Goal: Task Accomplishment & Management: Manage account settings

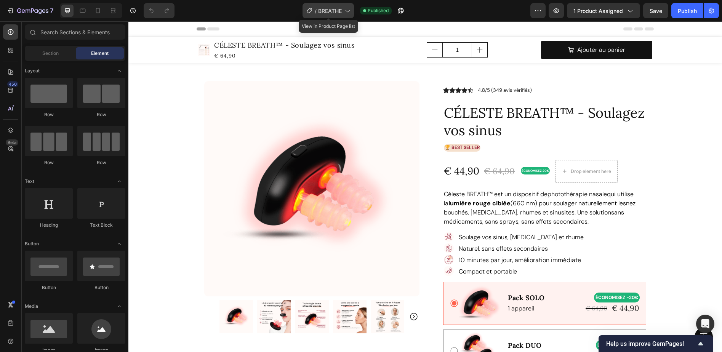
click at [345, 11] on icon at bounding box center [347, 11] width 8 height 8
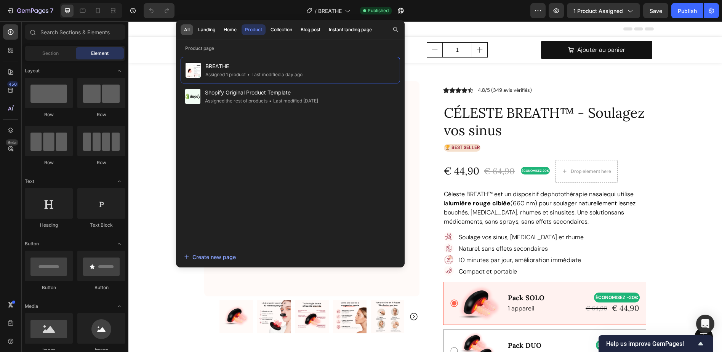
click at [188, 30] on div "All" at bounding box center [187, 29] width 6 height 7
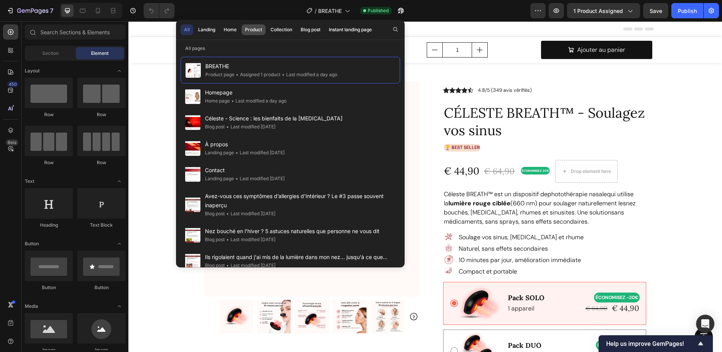
click at [256, 29] on div "Product" at bounding box center [253, 29] width 17 height 7
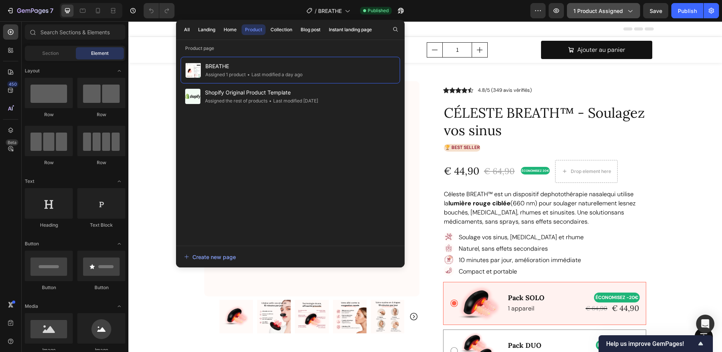
click at [625, 16] on button "1 product assigned" at bounding box center [603, 10] width 73 height 15
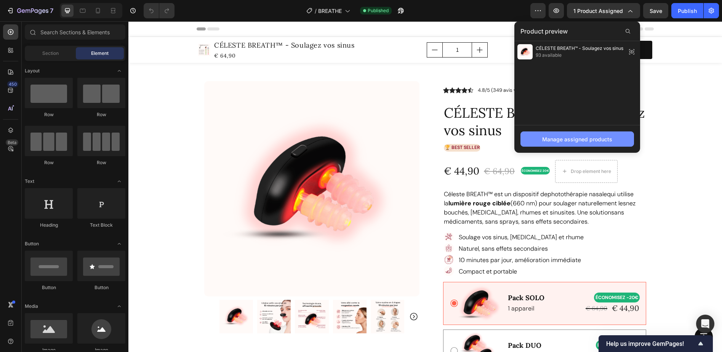
click at [590, 143] on div "Manage assigned products" at bounding box center [577, 139] width 70 height 8
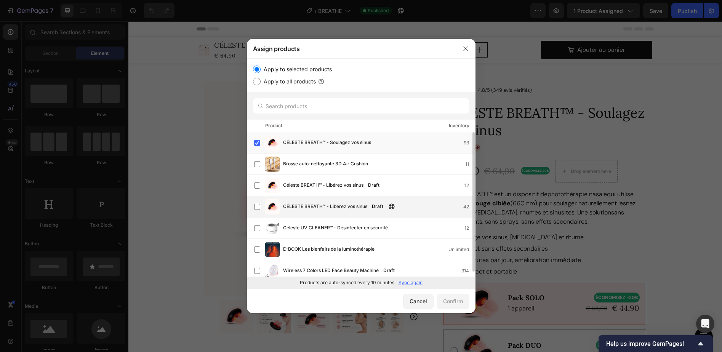
scroll to position [5, 0]
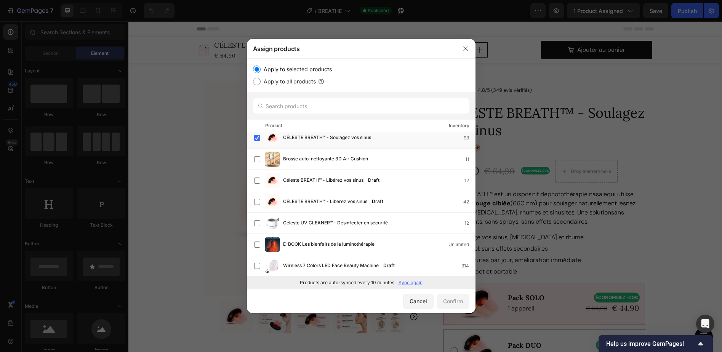
click at [414, 280] on p "Sync again" at bounding box center [410, 282] width 24 height 7
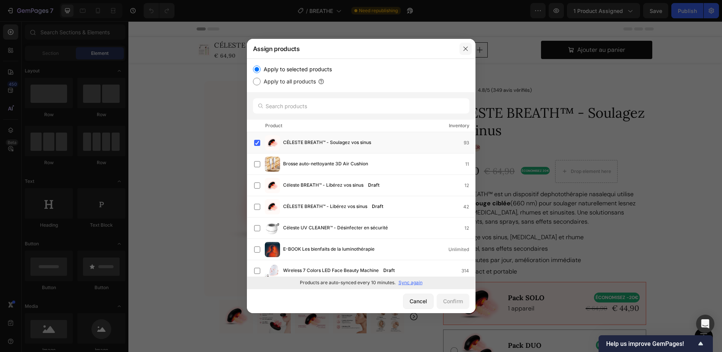
click at [464, 50] on icon "button" at bounding box center [465, 49] width 6 height 6
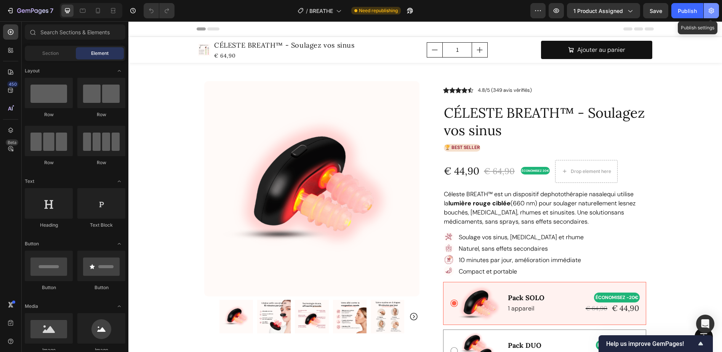
click at [716, 10] on button "button" at bounding box center [710, 10] width 15 height 15
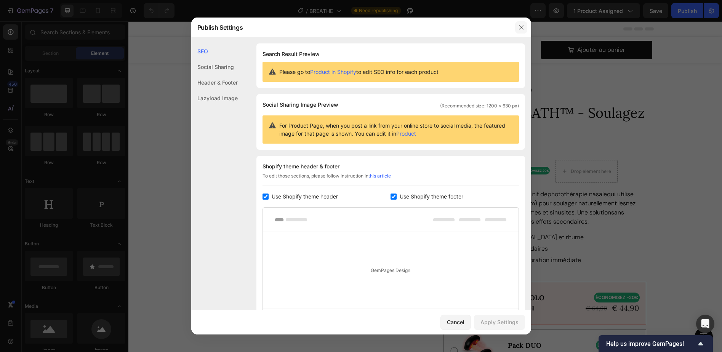
click at [521, 27] on icon "button" at bounding box center [521, 27] width 6 height 6
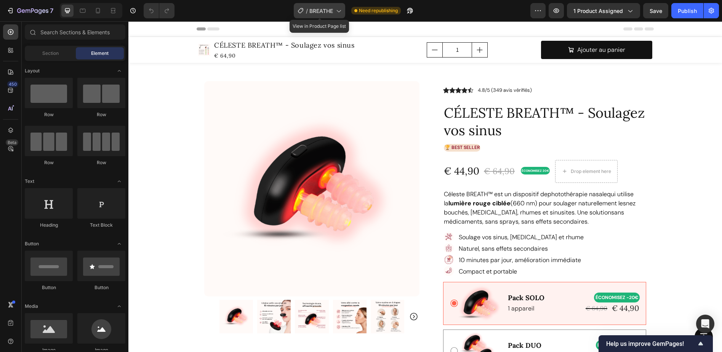
click at [339, 11] on icon at bounding box center [338, 11] width 8 height 8
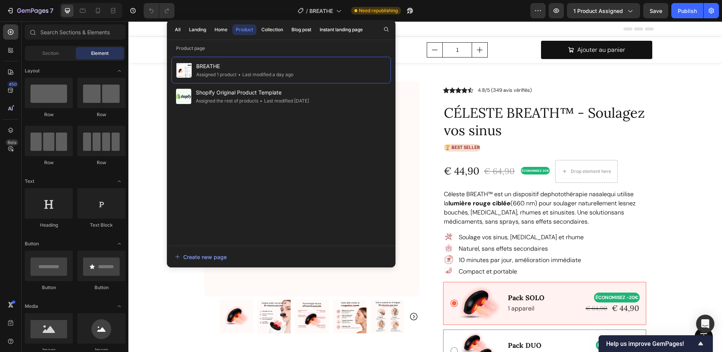
click at [452, 12] on div "/ BREATHE Need republishing" at bounding box center [356, 10] width 350 height 15
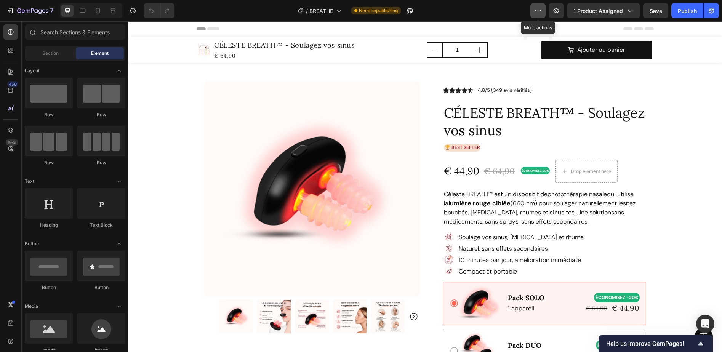
click at [541, 12] on icon "button" at bounding box center [538, 11] width 8 height 8
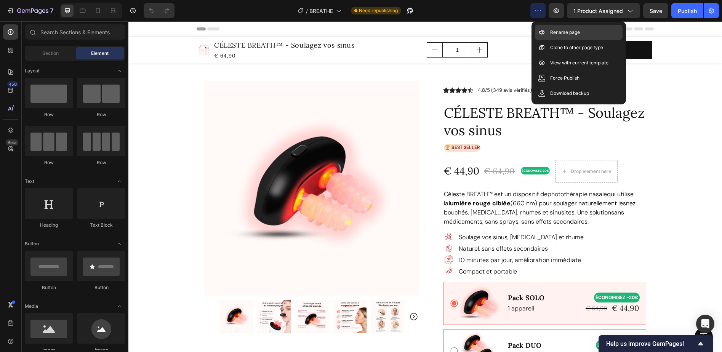
click at [556, 30] on p "Rename page" at bounding box center [565, 33] width 30 height 8
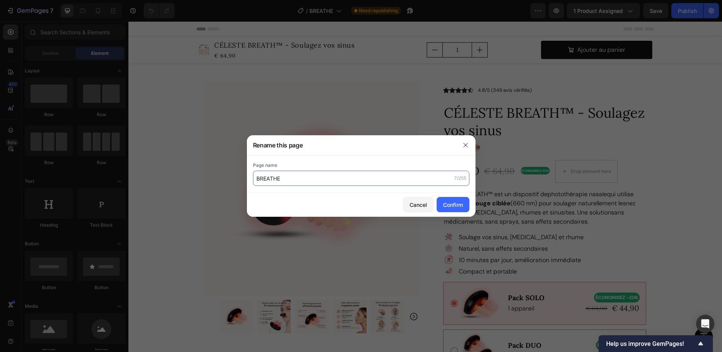
click at [310, 179] on input "BREATHE" at bounding box center [361, 178] width 216 height 15
type input "BREATHE-FR"
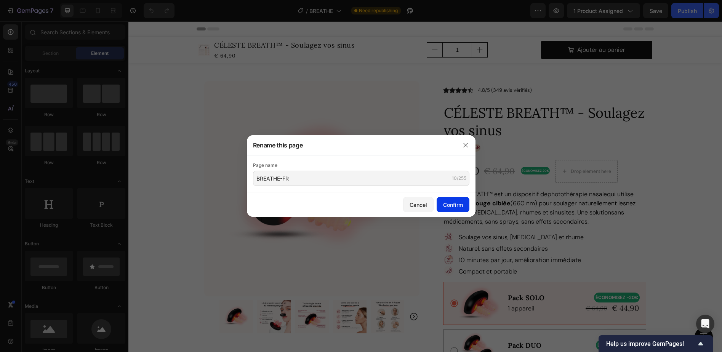
click at [453, 202] on div "Confirm" at bounding box center [453, 205] width 20 height 8
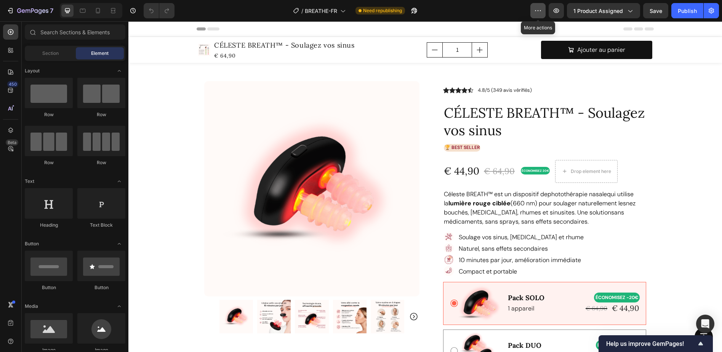
click at [536, 12] on icon "button" at bounding box center [538, 11] width 8 height 8
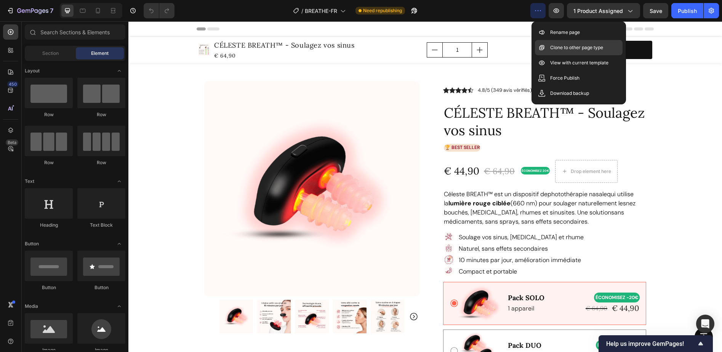
click at [579, 46] on p "Clone to other page type" at bounding box center [576, 48] width 53 height 8
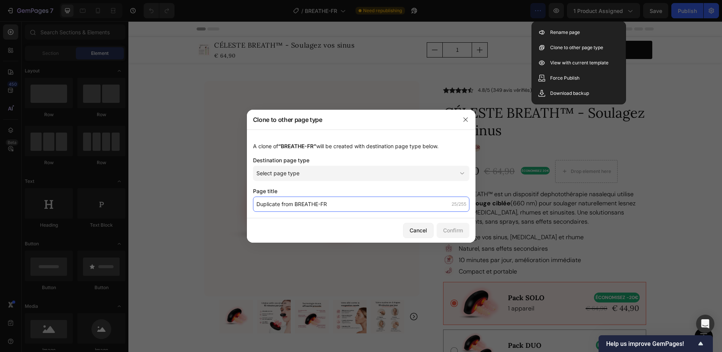
click at [290, 204] on input "Duplicate from BREATHE-FR" at bounding box center [361, 204] width 216 height 15
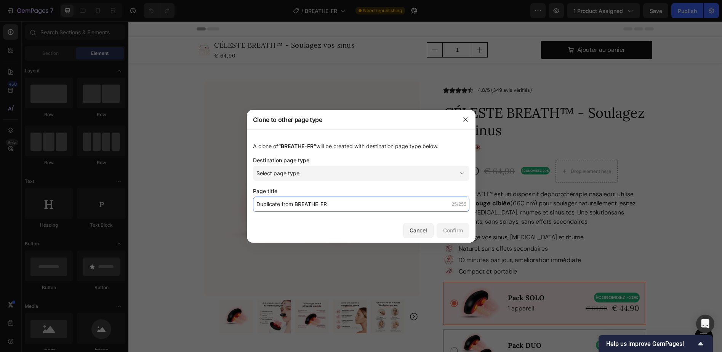
drag, startPoint x: 294, startPoint y: 203, endPoint x: 224, endPoint y: 202, distance: 70.1
click at [224, 202] on div "Clone to other page type A clone of “BREATHE-FR” will be created with destinati…" at bounding box center [361, 176] width 722 height 352
type input "BREATH-US"
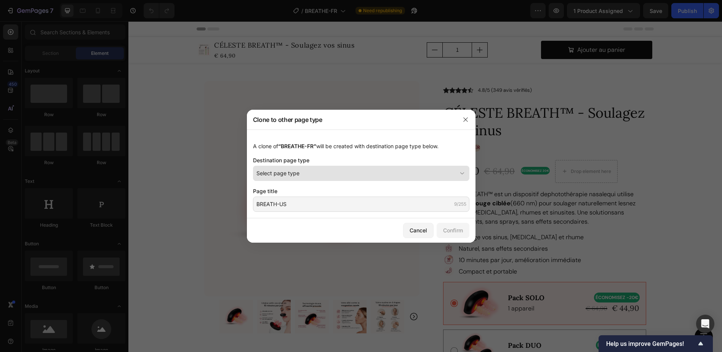
click at [337, 175] on div "Select page type" at bounding box center [356, 173] width 200 height 8
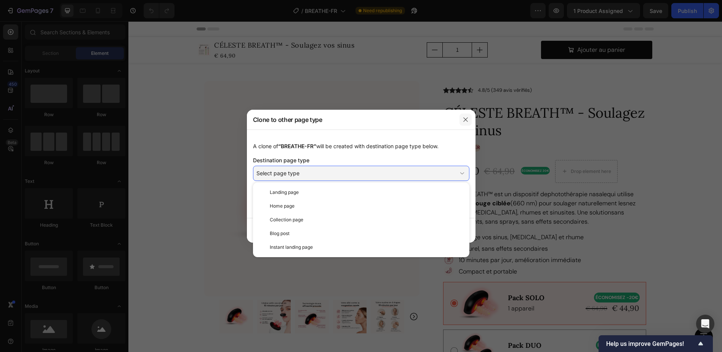
click at [466, 119] on icon "button" at bounding box center [465, 120] width 6 height 6
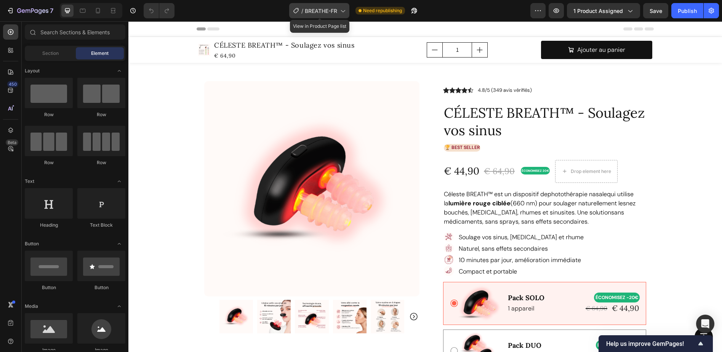
click at [344, 11] on icon at bounding box center [343, 11] width 8 height 8
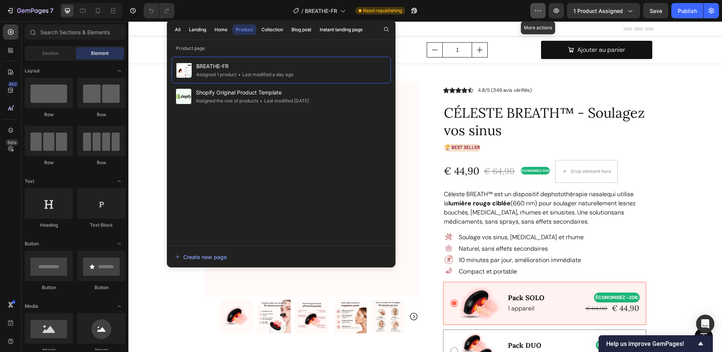
click at [541, 11] on icon "button" at bounding box center [538, 11] width 8 height 8
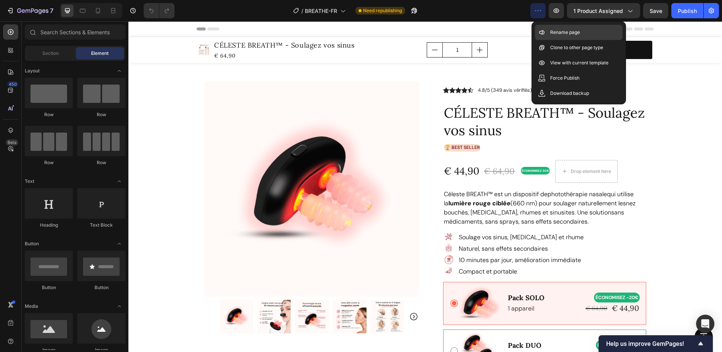
click at [556, 32] on p "Rename page" at bounding box center [565, 33] width 30 height 8
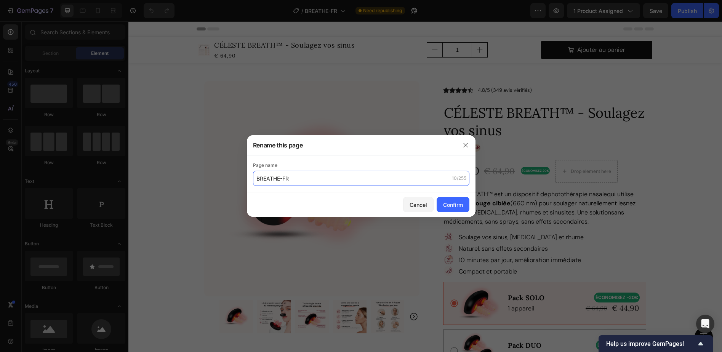
click at [279, 177] on input "BREATHE-FR" at bounding box center [361, 178] width 216 height 15
type input "BREATH-FR"
click at [457, 205] on div "Confirm" at bounding box center [453, 205] width 20 height 8
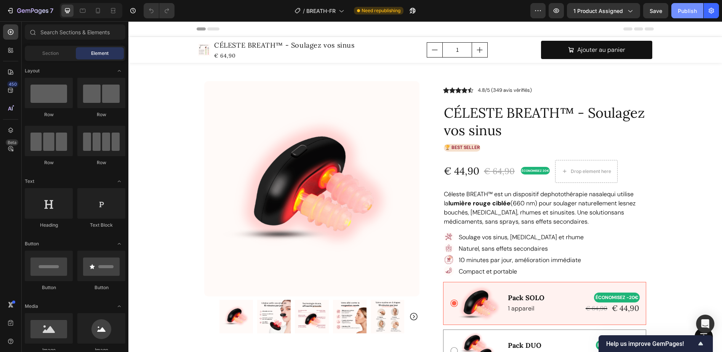
click at [695, 10] on div "Publish" at bounding box center [687, 11] width 19 height 8
click at [540, 13] on icon "button" at bounding box center [538, 11] width 8 height 8
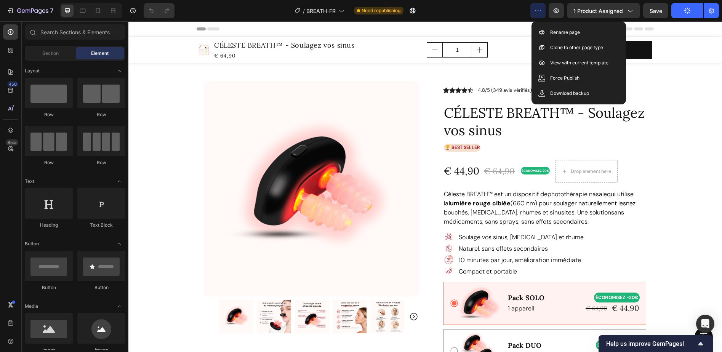
click at [540, 13] on icon "button" at bounding box center [538, 11] width 8 height 8
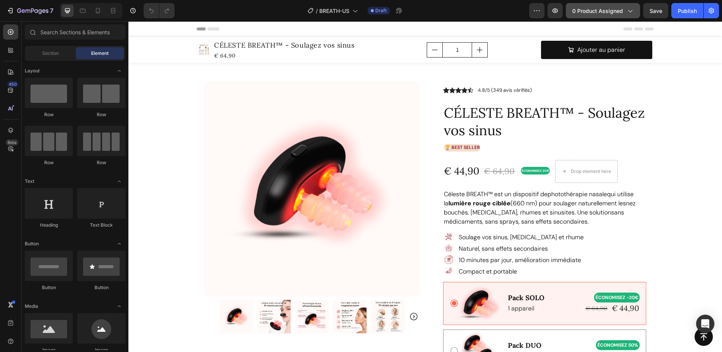
click at [616, 8] on span "0 product assigned" at bounding box center [597, 11] width 51 height 8
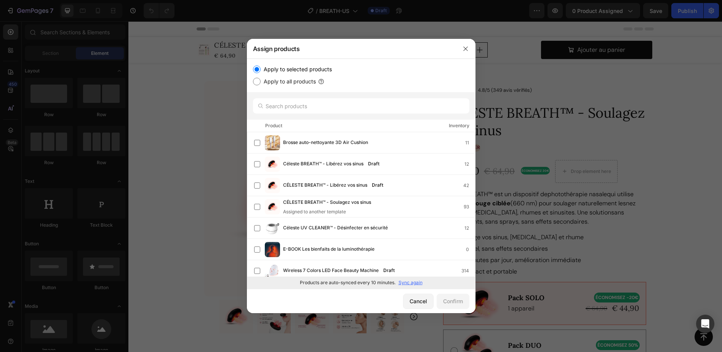
click at [692, 128] on div at bounding box center [361, 176] width 722 height 352
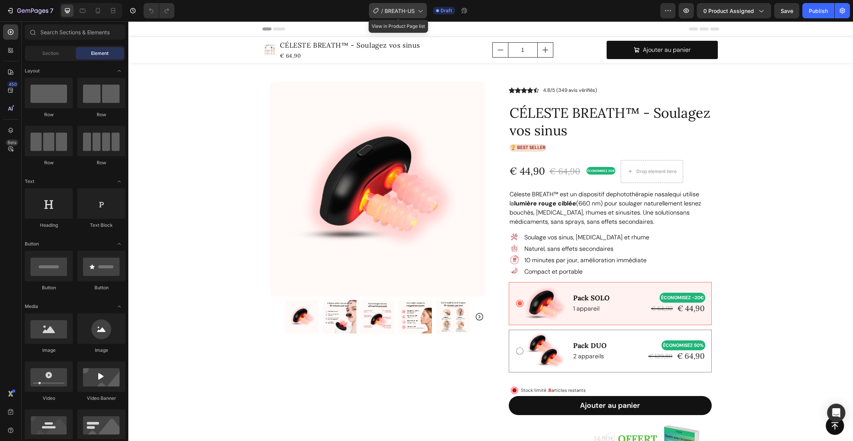
click at [414, 11] on span "BREATH-US" at bounding box center [400, 11] width 30 height 8
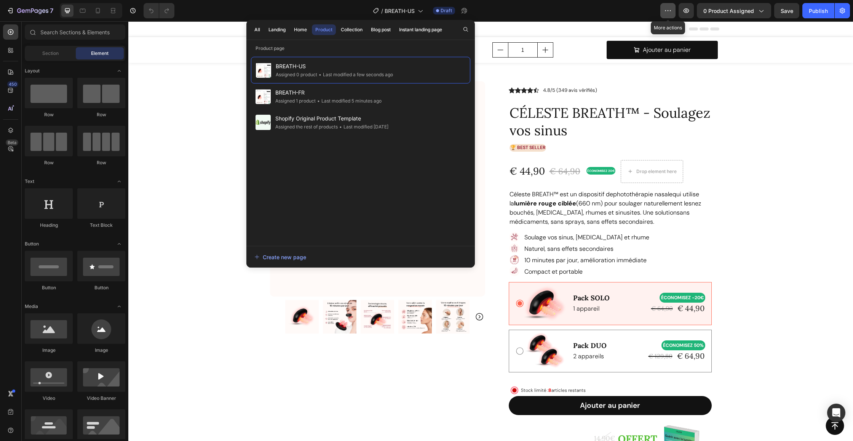
click at [671, 11] on icon "button" at bounding box center [670, 10] width 1 height 1
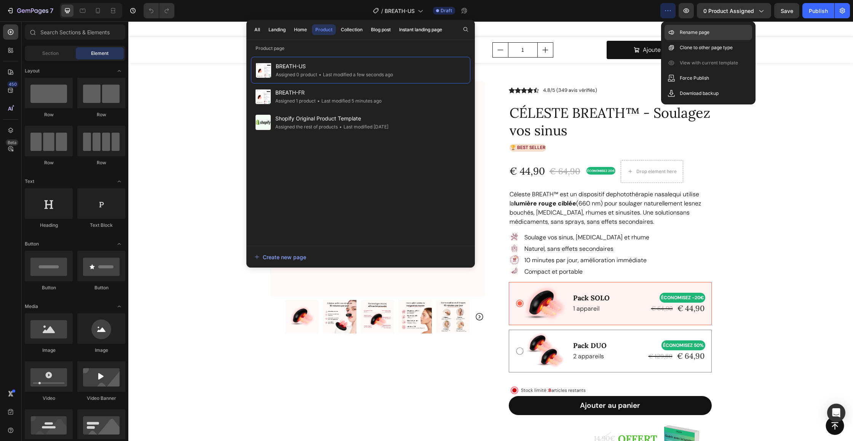
click at [680, 33] on p "Rename page" at bounding box center [695, 33] width 30 height 8
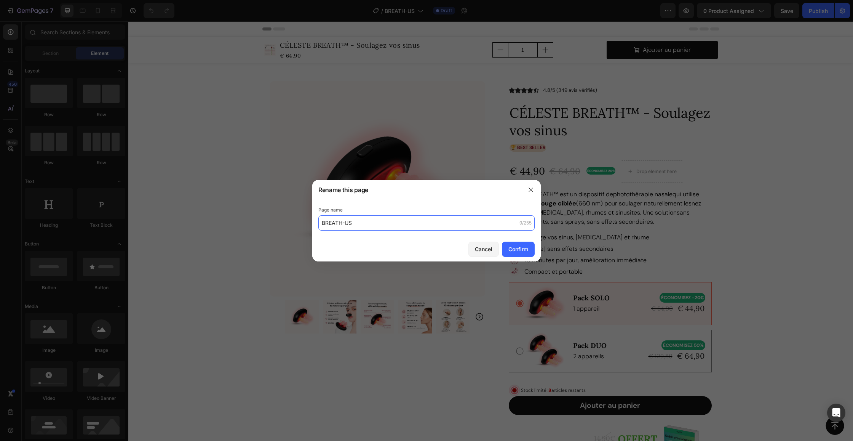
click at [373, 224] on input "BREATH-US" at bounding box center [426, 222] width 216 height 15
type input "BREATH-ENG"
click at [519, 248] on div "Confirm" at bounding box center [518, 249] width 20 height 8
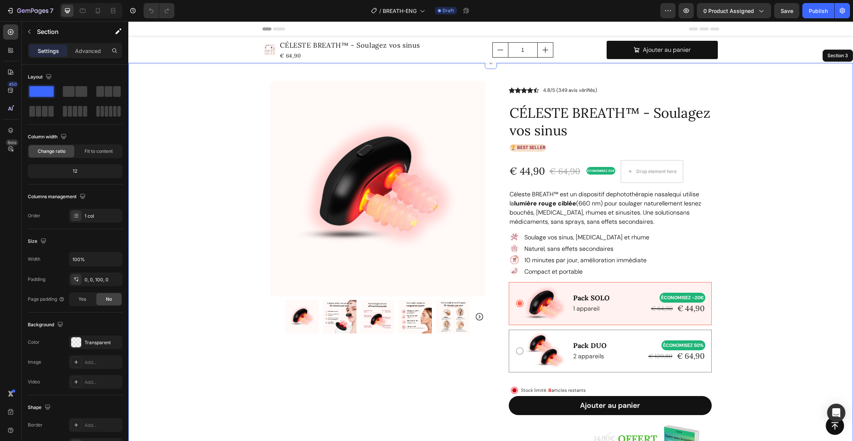
click at [721, 243] on div "Product Images Row Icon Icon Icon Icon Icon Icon List 4.8/5 (349 avis vérifiés)…" at bounding box center [490, 404] width 725 height 683
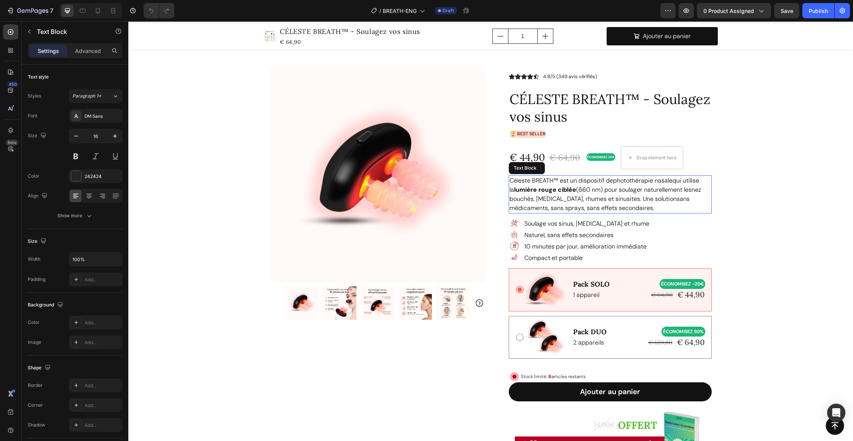
click at [550, 189] on strong "lumière rouge ciblée" at bounding box center [545, 189] width 62 height 8
click at [542, 191] on strong "lumière rouge ciblée" at bounding box center [545, 189] width 62 height 8
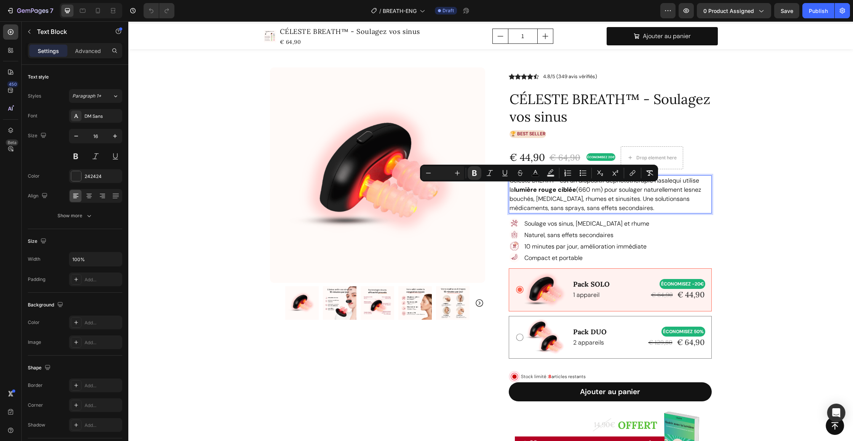
click at [591, 191] on span "qui utilise la lumière rouge ciblée (660 nm) pour soulager naturellement les" at bounding box center [605, 184] width 190 height 17
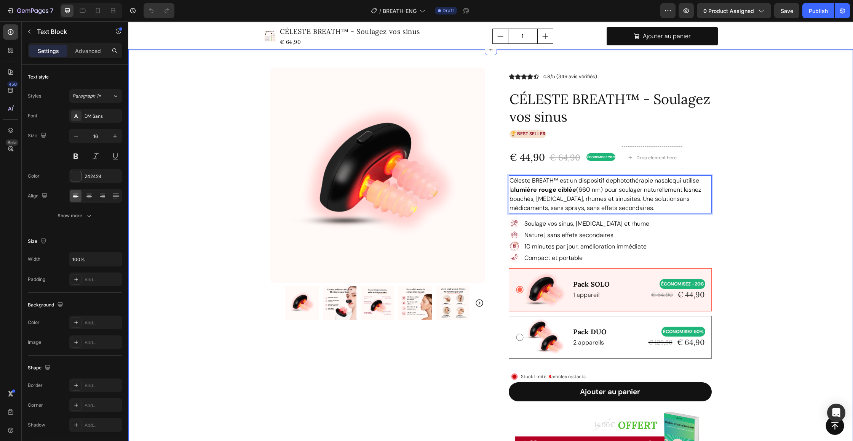
drag, startPoint x: 761, startPoint y: 213, endPoint x: 759, endPoint y: 223, distance: 10.5
click at [721, 213] on div "Product Images Row Icon Icon Icon Icon Icon Icon List 4.8/5 (349 avis vérifiés)…" at bounding box center [490, 390] width 725 height 683
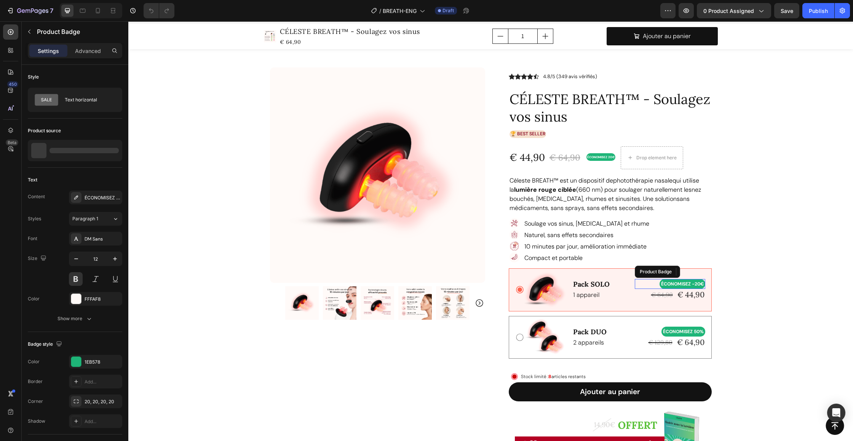
click at [677, 285] on pre "ÉCONOMISEZ -20€" at bounding box center [683, 284] width 46 height 10
click at [671, 284] on pre "ÉCONOMISEZ -20€" at bounding box center [683, 284] width 46 height 10
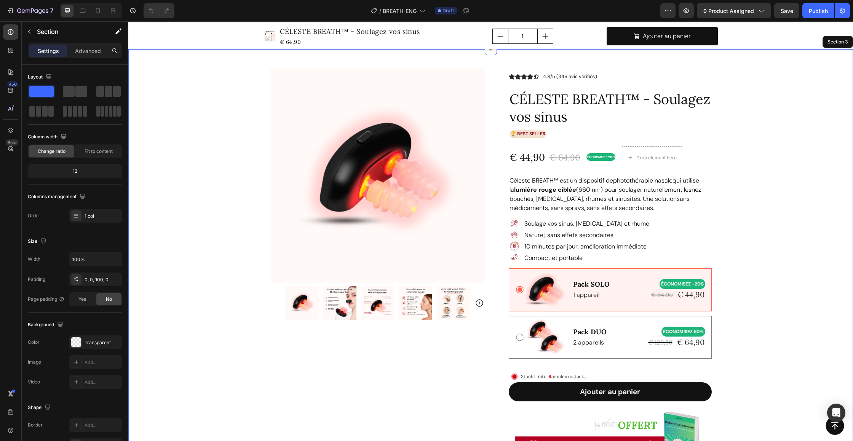
click at [721, 283] on div "Product Images Row Icon Icon Icon Icon Icon Icon List 4.8/5 (349 avis vérifiés)…" at bounding box center [490, 390] width 725 height 683
click at [721, 251] on div "Product Images Row Icon Icon Icon Icon Icon Icon List 4.8/5 (349 avis vérifiés)…" at bounding box center [490, 390] width 725 height 683
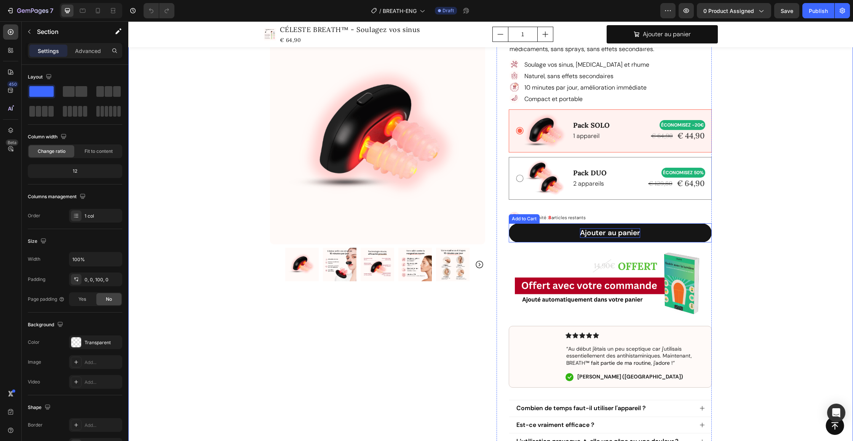
click at [610, 230] on div "Ajouter au panier" at bounding box center [610, 233] width 60 height 10
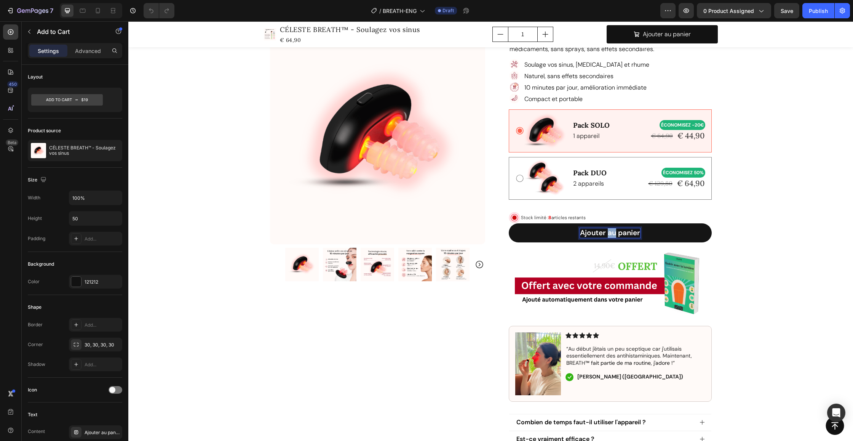
click at [608, 231] on p "Ajouter au panier" at bounding box center [610, 233] width 60 height 10
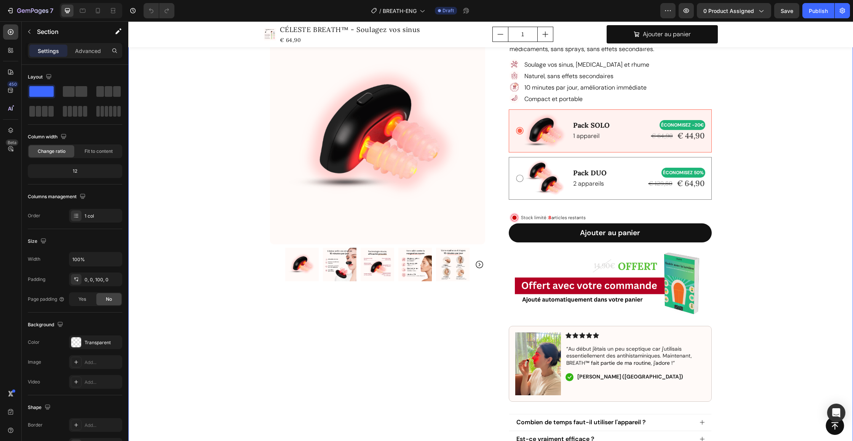
click at [721, 239] on div "Product Images Row Icon Icon Icon Icon Icon Icon List 4.8/5 (349 avis vérifiés)…" at bounding box center [490, 238] width 725 height 697
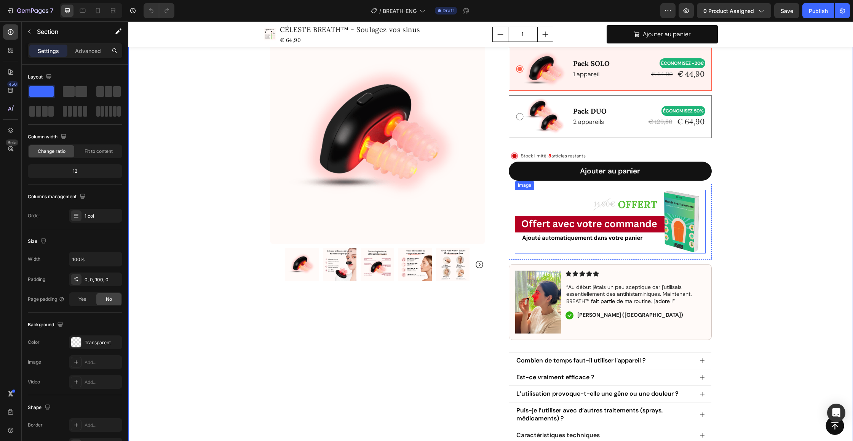
scroll to position [391, 0]
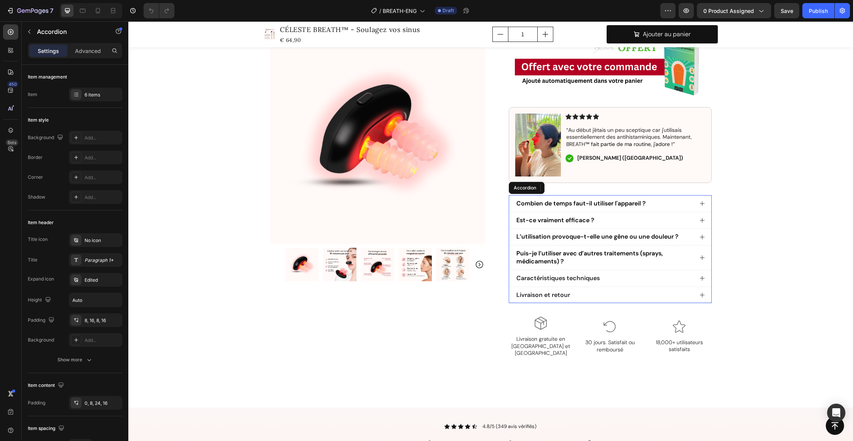
drag, startPoint x: 697, startPoint y: 201, endPoint x: 676, endPoint y: 209, distance: 22.3
click at [699, 201] on icon at bounding box center [702, 203] width 6 height 6
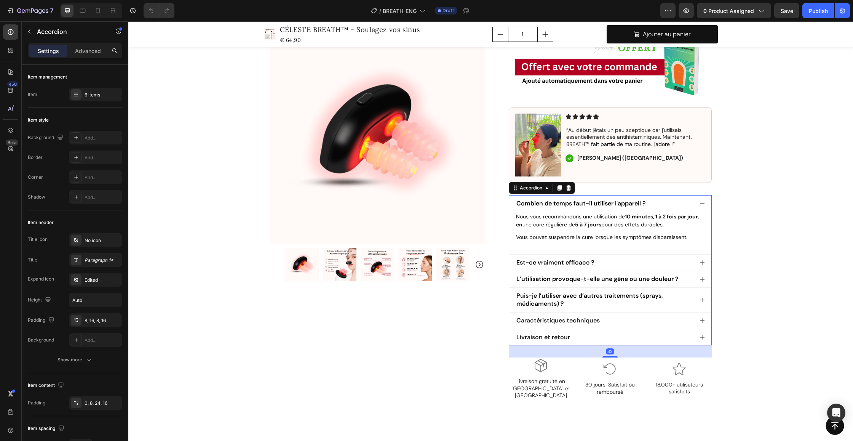
click at [583, 204] on span "Combien de temps faut-il utiliser l'appareil ?" at bounding box center [581, 203] width 130 height 8
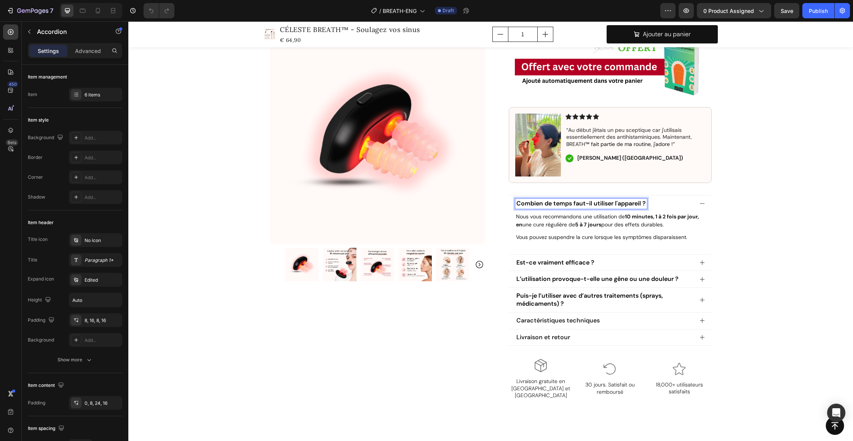
click at [571, 204] on span "Combien de temps faut-il utiliser l'appareil ?" at bounding box center [581, 203] width 130 height 8
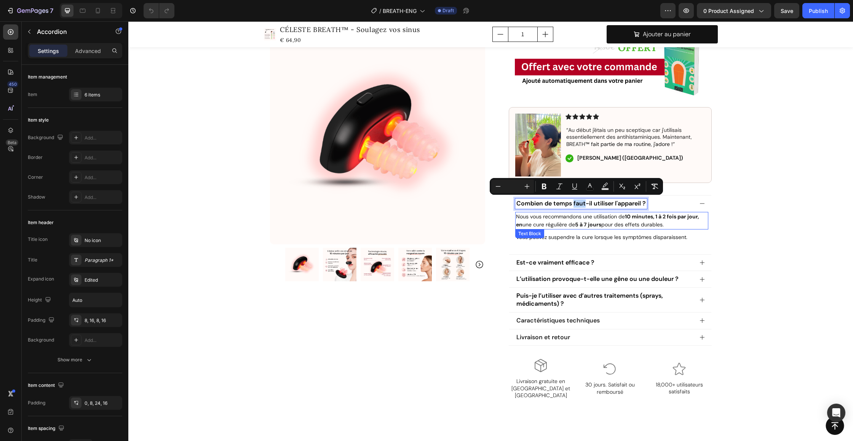
click at [574, 222] on p "Nous vous recommandons une utilisation de 10 minutes, 1 à 2 fois par jour, en u…" at bounding box center [612, 221] width 192 height 16
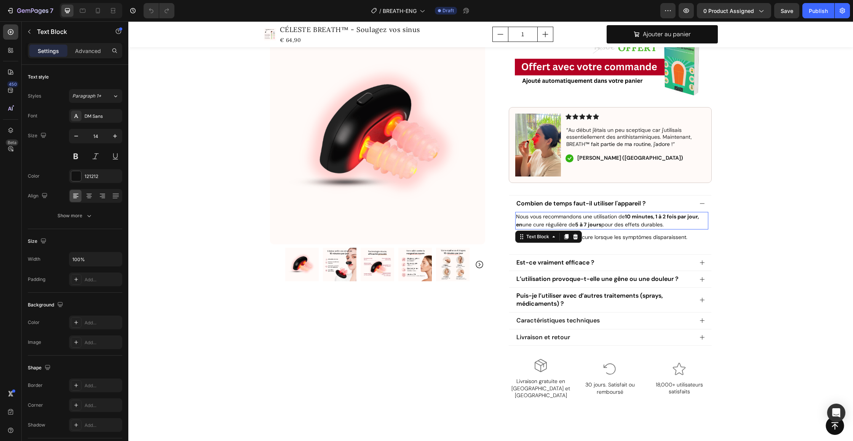
click at [574, 222] on p "Nous vous recommandons une utilisation de 10 minutes, 1 à 2 fois par jour, en u…" at bounding box center [612, 221] width 192 height 16
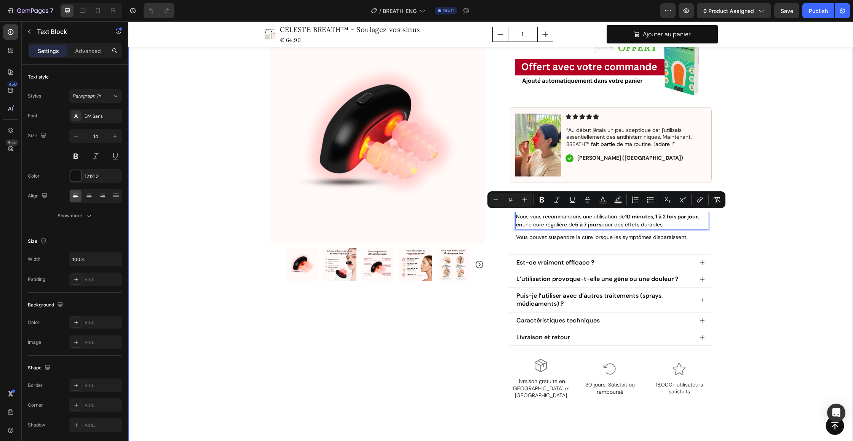
click at [721, 222] on div "Product Images Row Icon Icon Icon Icon Icon Icon List 4.8/5 (349 avis vérifiés)…" at bounding box center [490, 42] width 725 height 740
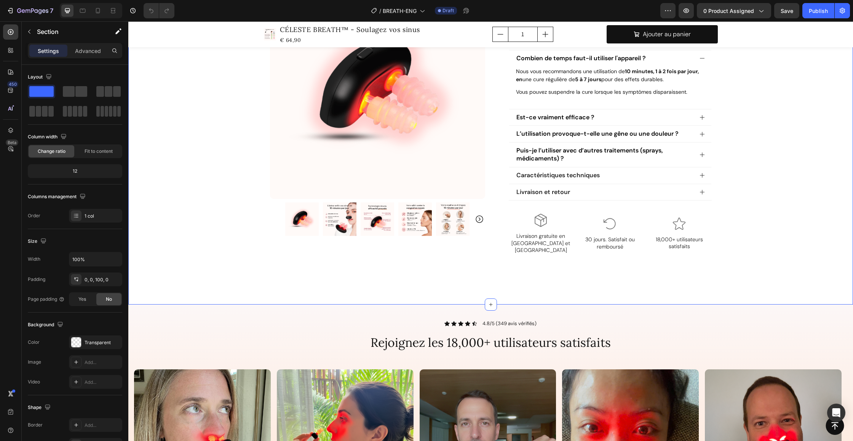
scroll to position [676, 0]
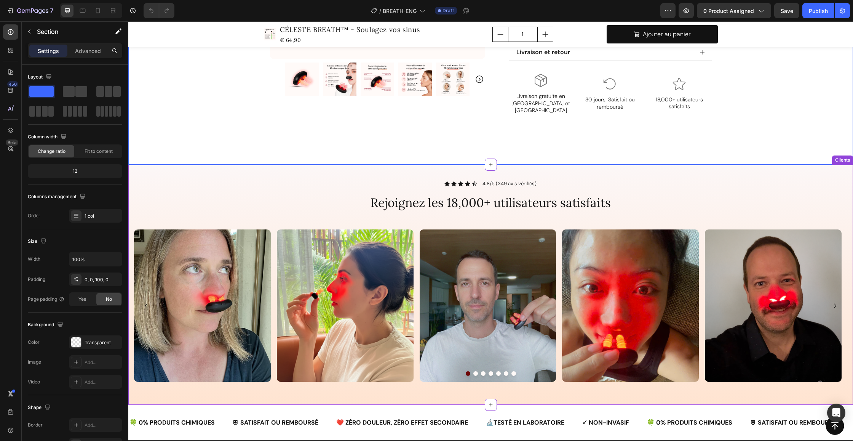
click at [504, 194] on h2 "Rejoignez les 18,000+ utilisateurs satisfaits" at bounding box center [490, 203] width 457 height 18
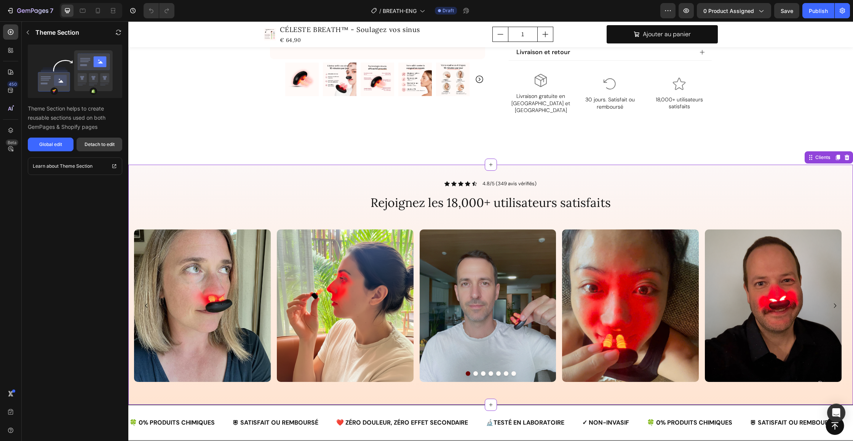
click at [98, 143] on div "Detach to edit" at bounding box center [100, 144] width 30 height 7
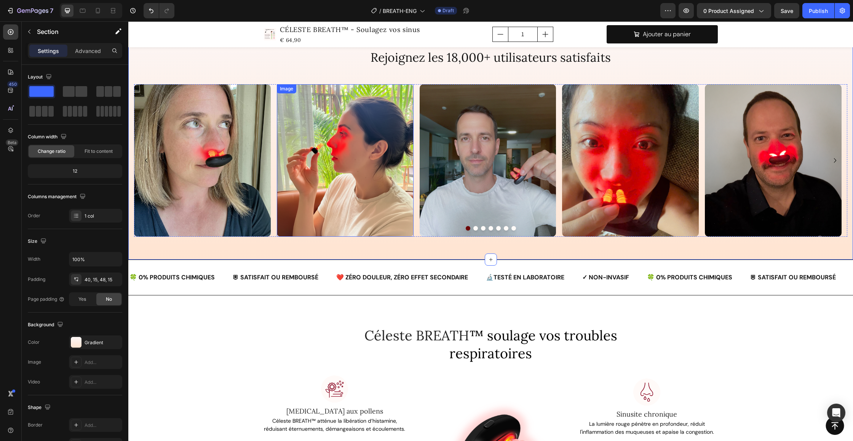
scroll to position [878, 0]
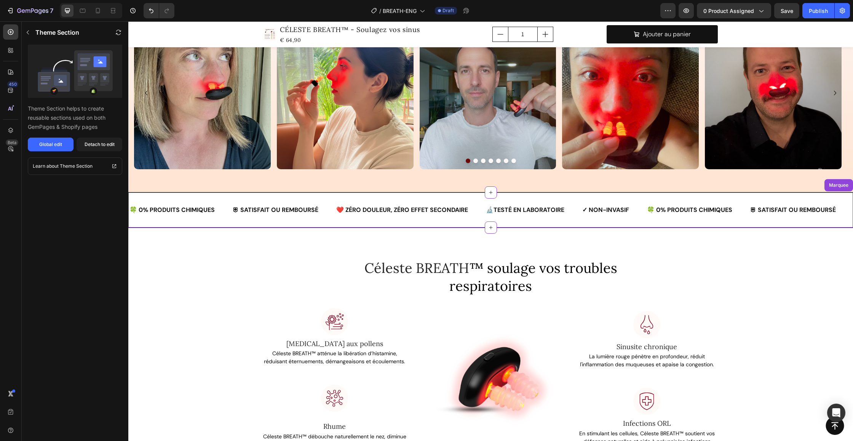
click at [336, 208] on div "❤️ ZÉRO DOULEUR, ZÉRO EFFET SECONDAIRE" at bounding box center [402, 210] width 133 height 11
click at [100, 147] on div "Detach to edit" at bounding box center [100, 144] width 30 height 7
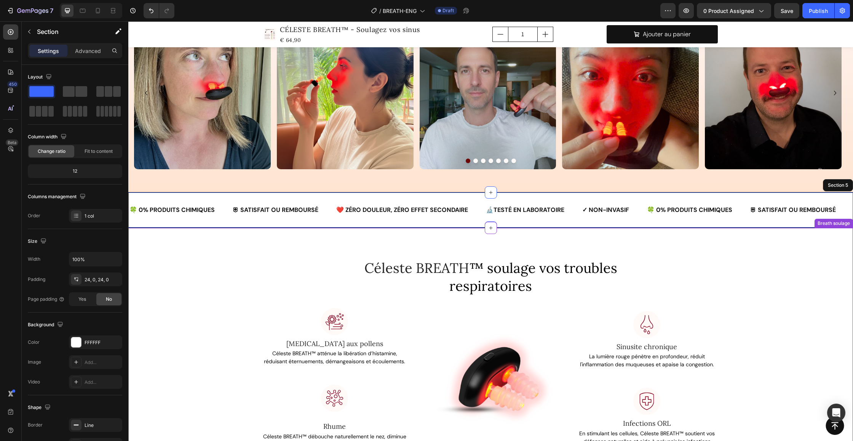
scroll to position [946, 0]
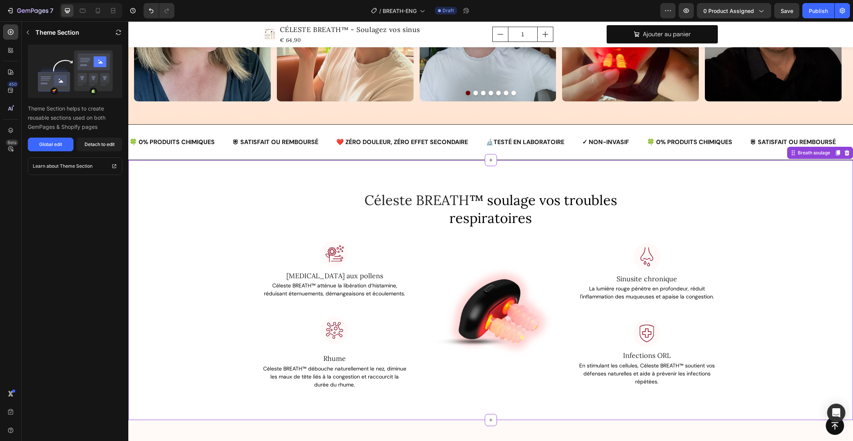
click at [260, 213] on div "Céleste BREATH ™ soulage vos troubles respiratoires Heading Row Image Image All…" at bounding box center [490, 289] width 713 height 198
click at [108, 145] on div "Detach to edit" at bounding box center [100, 144] width 30 height 7
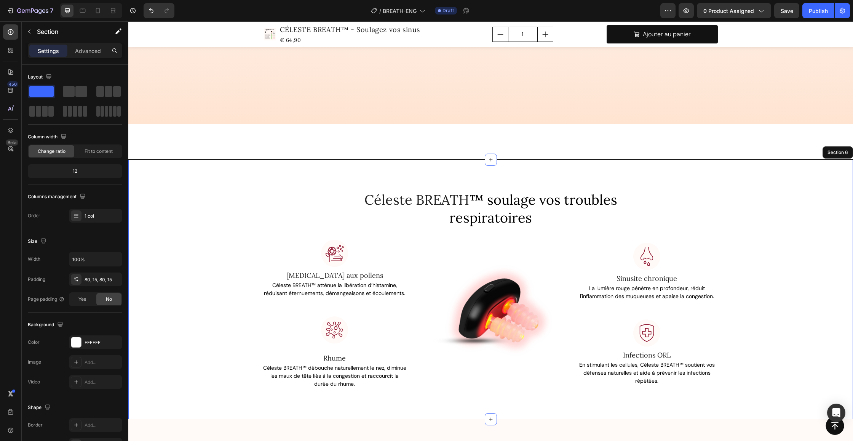
scroll to position [1309, 0]
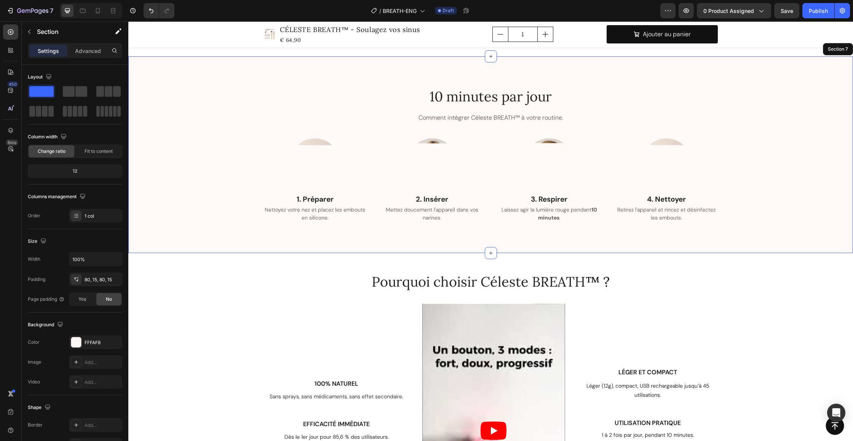
click at [264, 88] on div "10 minutes par jour Heading Comment intégrer Céleste BREATH™ à votre routine. T…" at bounding box center [490, 155] width 713 height 136
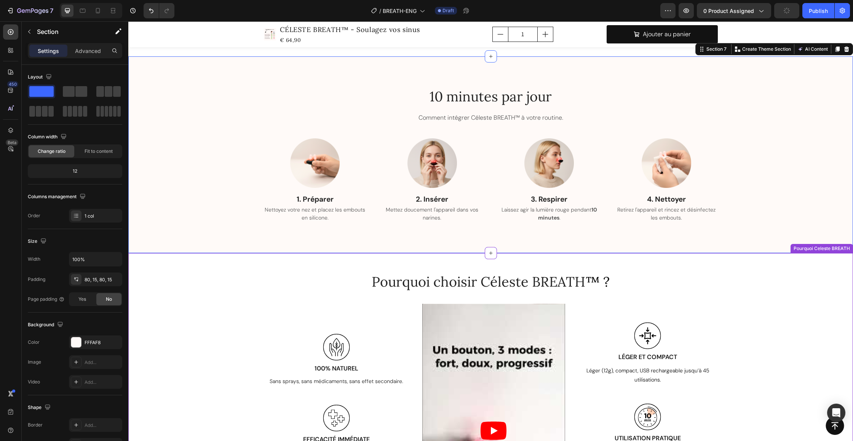
click at [275, 264] on div "Pourquoi choisir Céleste BREATH ™ ? Heading Row Image 100% NATUREL Text Block S…" at bounding box center [490, 416] width 725 height 327
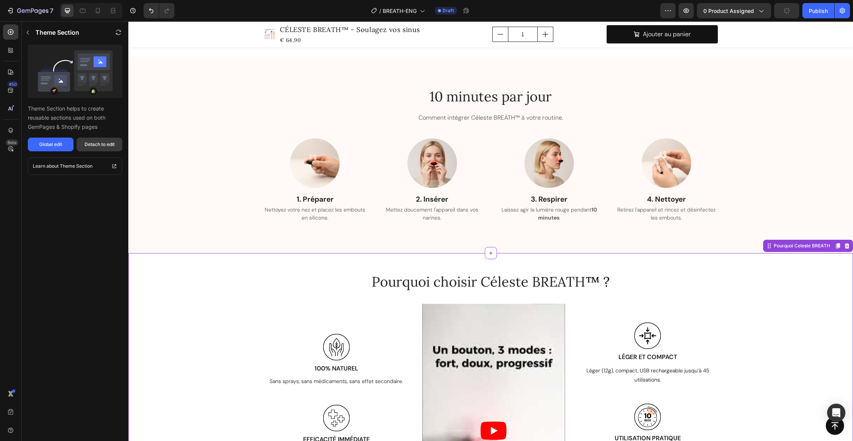
click at [110, 143] on div "Detach to edit" at bounding box center [100, 144] width 30 height 7
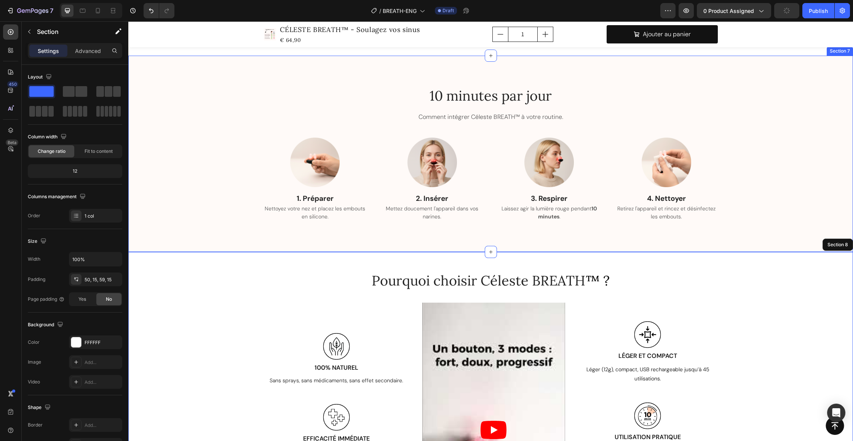
scroll to position [1454, 0]
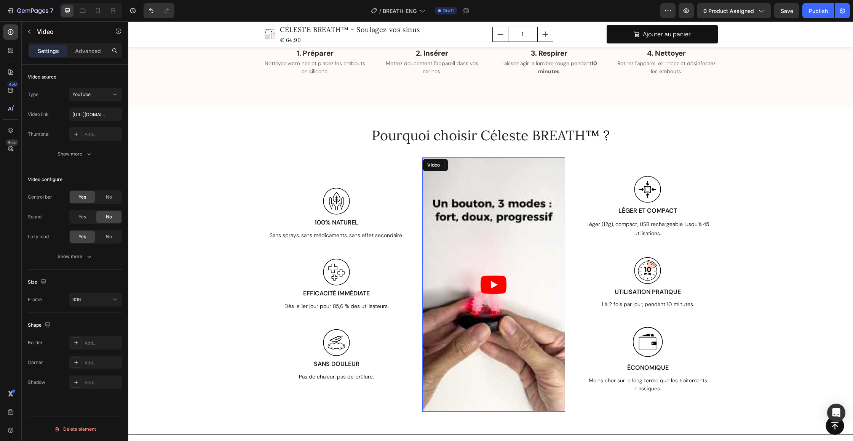
click at [491, 286] on icon "Play" at bounding box center [494, 285] width 7 height 8
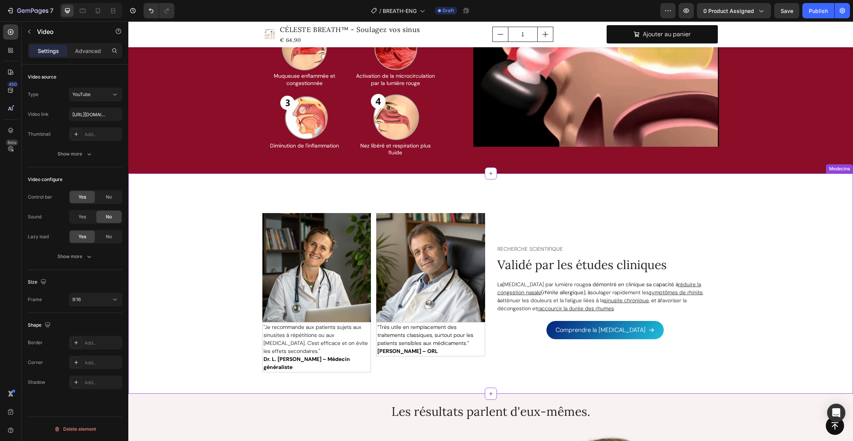
scroll to position [2313, 0]
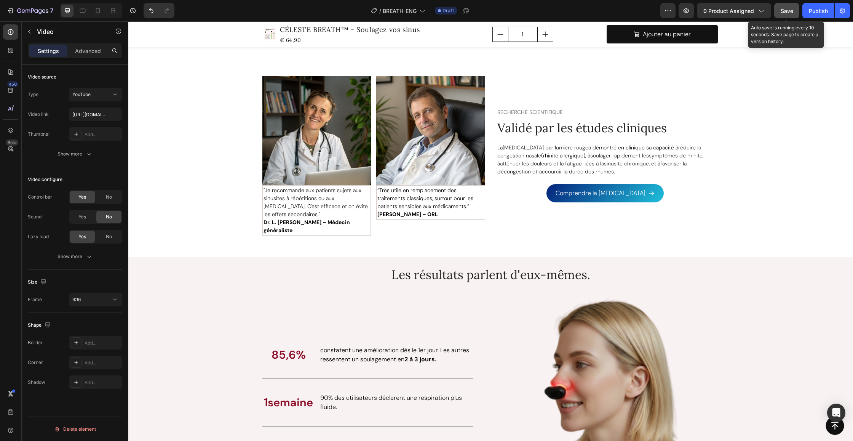
click at [721, 11] on span "Save" at bounding box center [787, 11] width 13 height 6
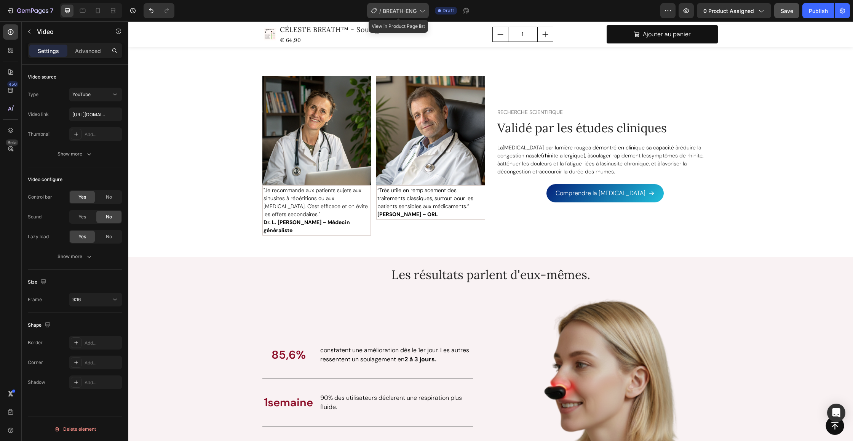
click at [402, 12] on span "BREATH-ENG" at bounding box center [400, 11] width 34 height 8
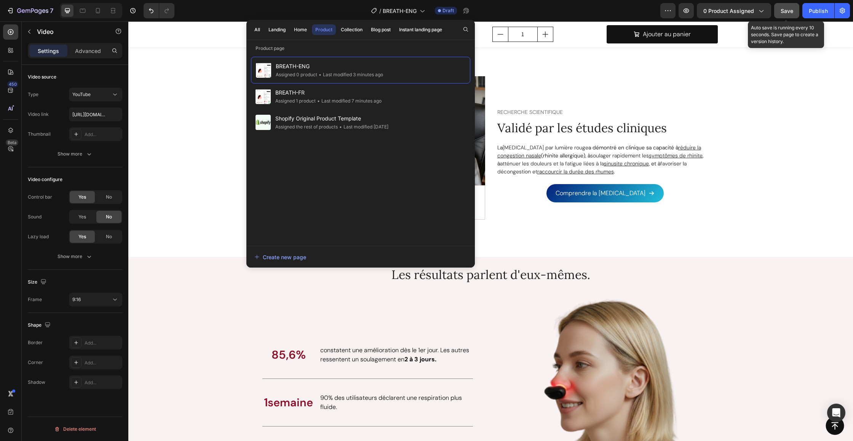
click at [721, 14] on div "Save" at bounding box center [787, 11] width 13 height 8
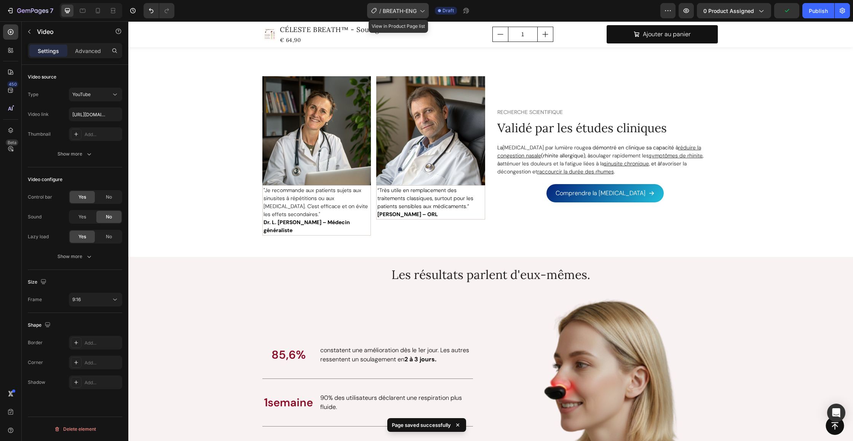
click at [404, 13] on span "BREATH-ENG" at bounding box center [400, 11] width 34 height 8
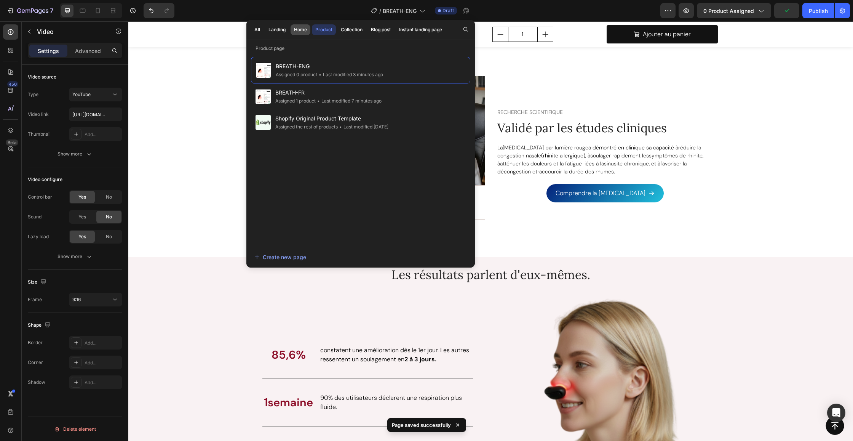
click at [294, 31] on button "Home" at bounding box center [301, 29] width 20 height 11
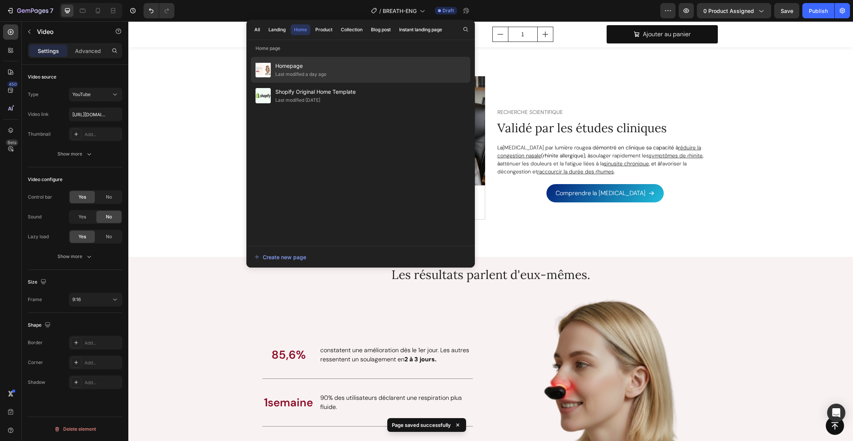
click at [315, 68] on span "Homepage" at bounding box center [300, 65] width 51 height 9
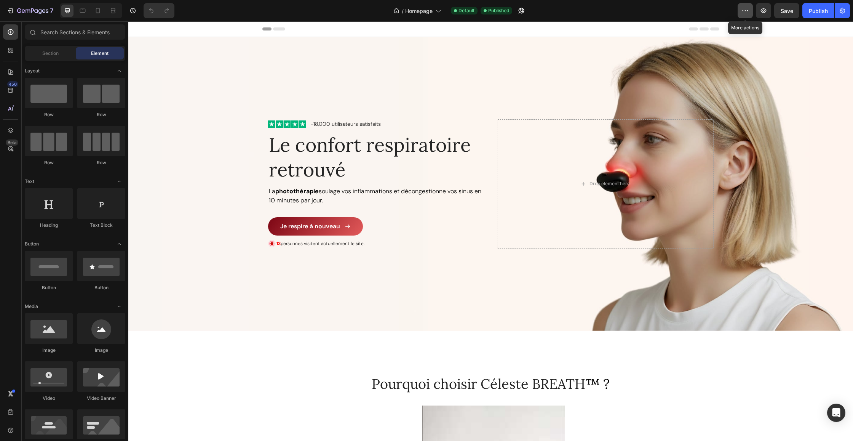
click at [744, 12] on icon "button" at bounding box center [746, 11] width 8 height 8
click at [647, 9] on div "/ Homepage Default Published" at bounding box center [459, 10] width 557 height 15
click at [432, 8] on span "Homepage" at bounding box center [418, 11] width 27 height 8
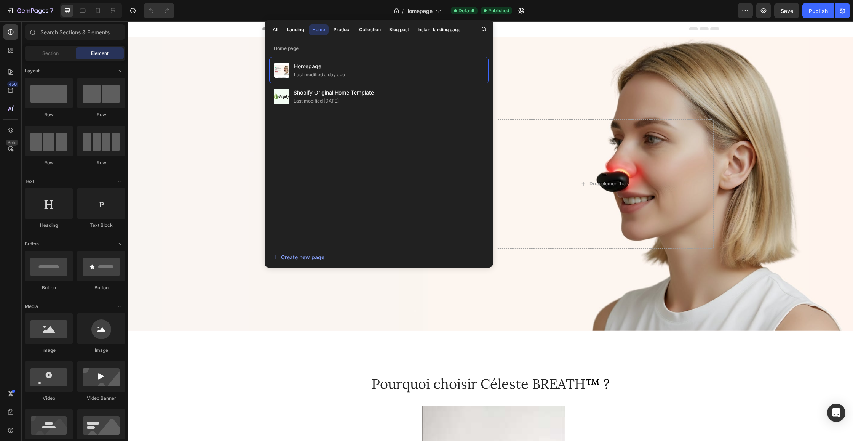
click at [631, 13] on div "/ Homepage Default Published" at bounding box center [459, 10] width 557 height 15
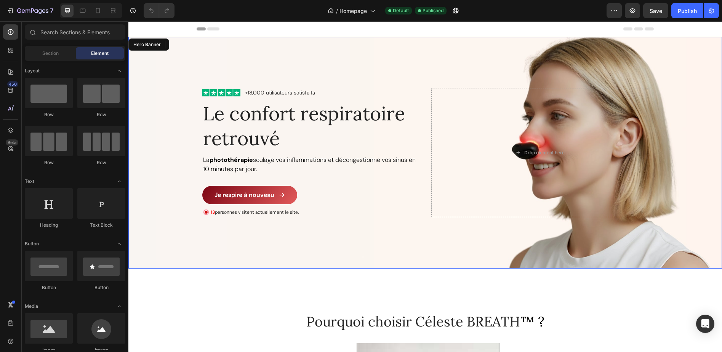
click at [395, 45] on div "Background Image" at bounding box center [424, 153] width 593 height 232
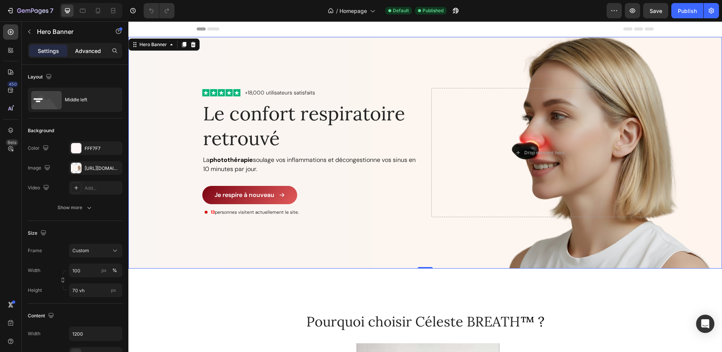
click at [87, 51] on p "Advanced" at bounding box center [88, 51] width 26 height 8
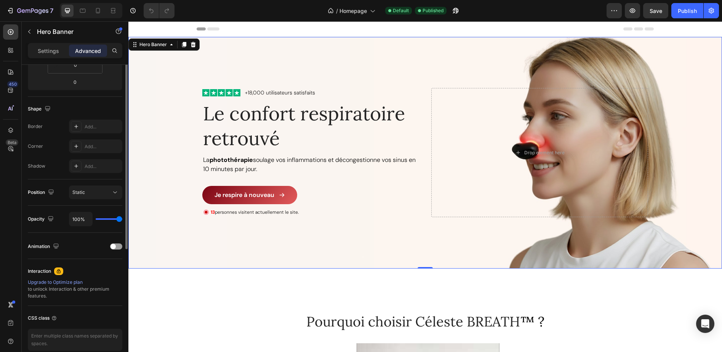
scroll to position [199, 0]
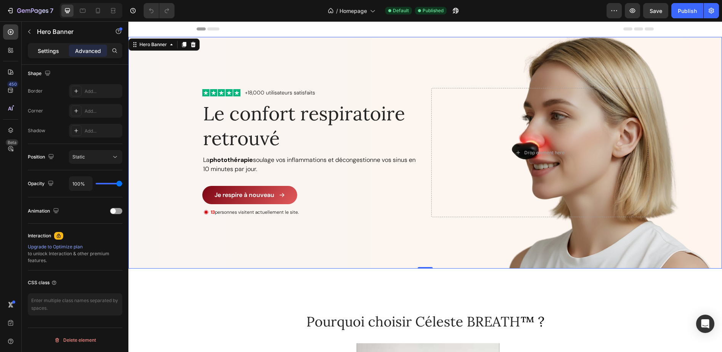
click at [43, 50] on p "Settings" at bounding box center [48, 51] width 21 height 8
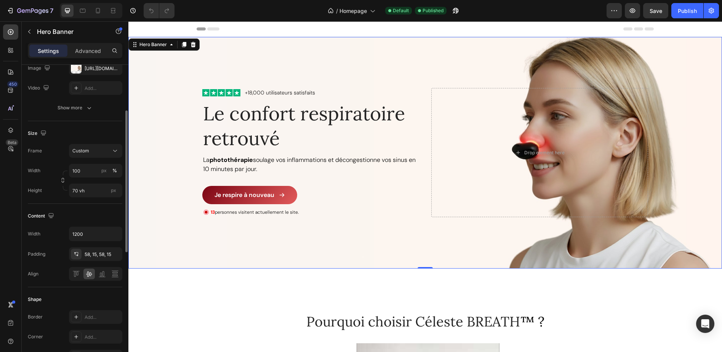
scroll to position [6, 0]
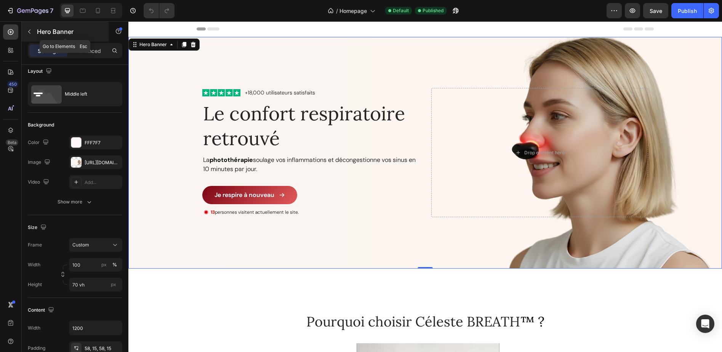
click at [30, 36] on button "button" at bounding box center [29, 32] width 12 height 12
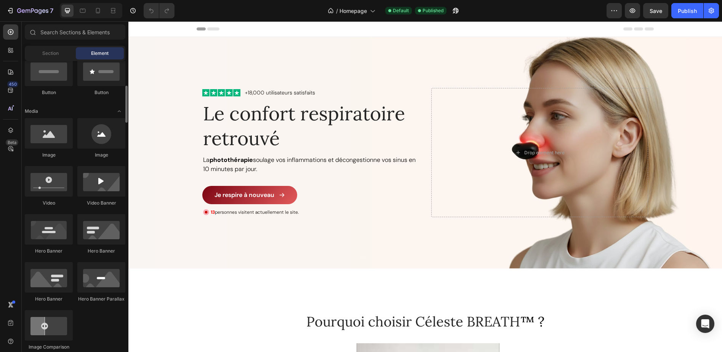
scroll to position [0, 0]
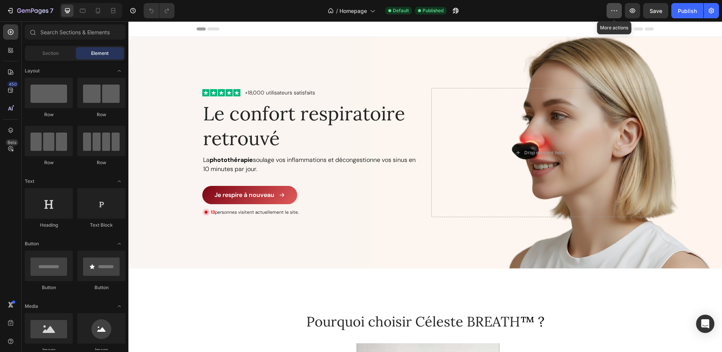
click at [619, 11] on button "button" at bounding box center [613, 10] width 15 height 15
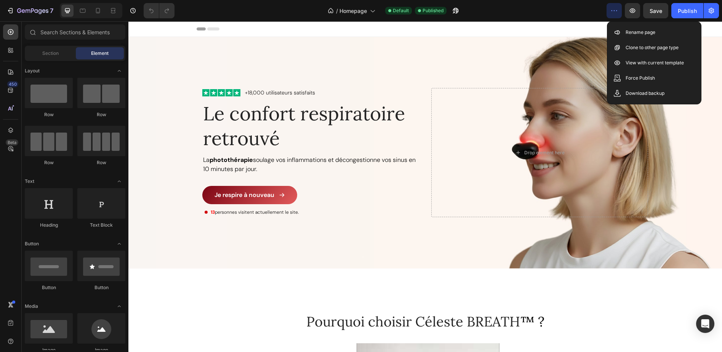
click at [587, 12] on div "/ Homepage Default Published" at bounding box center [394, 10] width 426 height 15
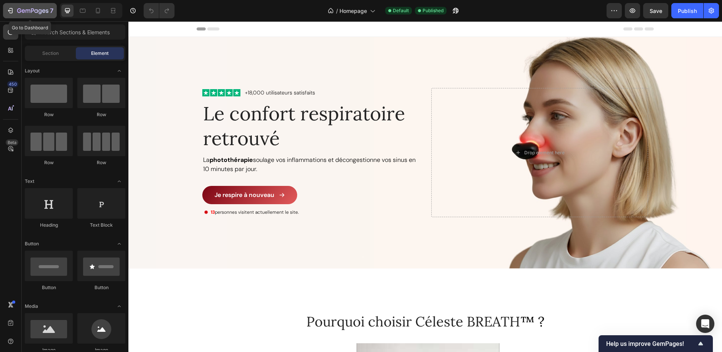
click at [11, 12] on icon "button" at bounding box center [10, 11] width 8 height 8
